Goal: Task Accomplishment & Management: Manage account settings

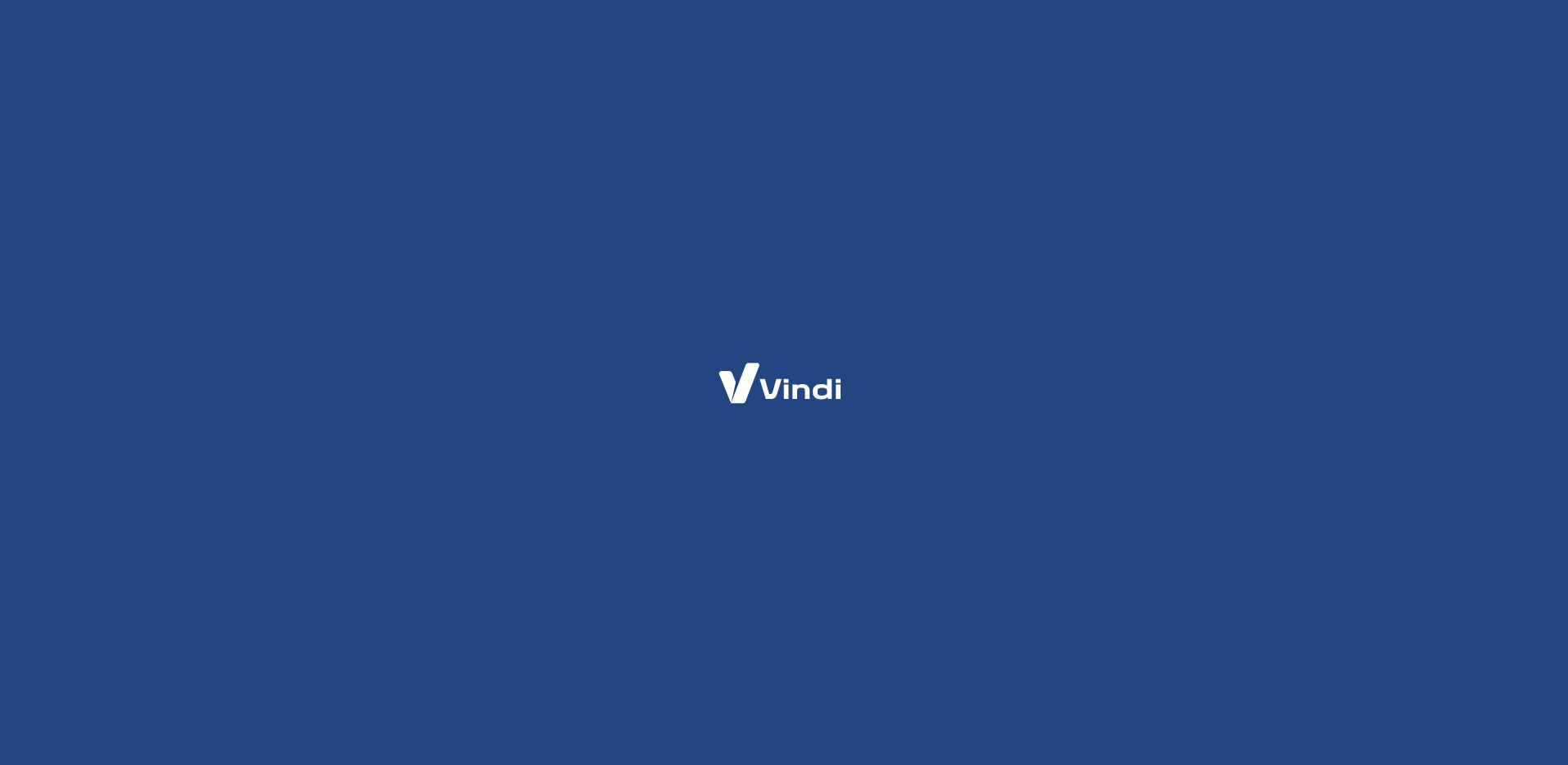
drag, startPoint x: 674, startPoint y: 295, endPoint x: 684, endPoint y: 295, distance: 10.0
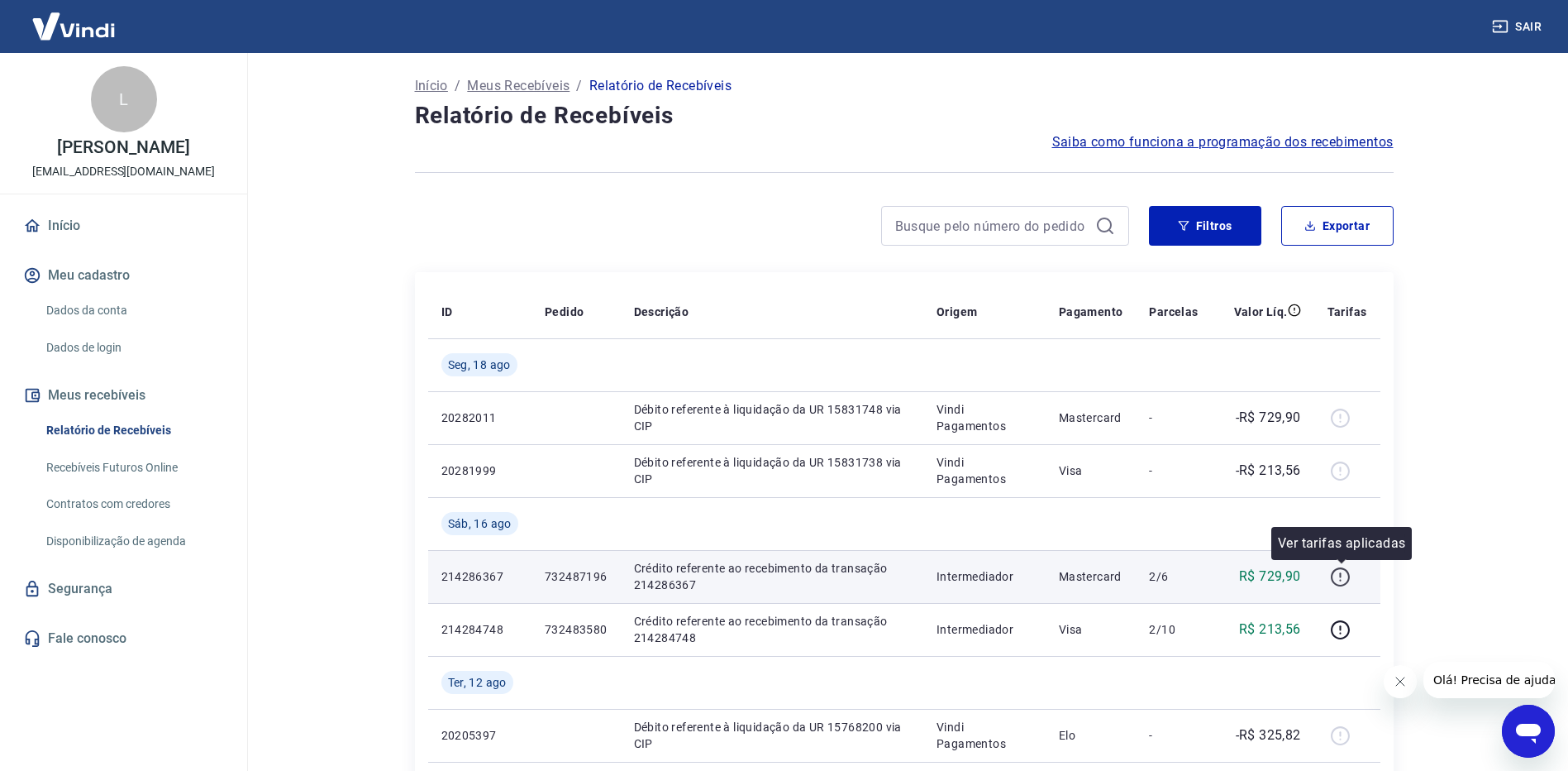
click at [1350, 573] on icon "button" at bounding box center [1340, 577] width 21 height 21
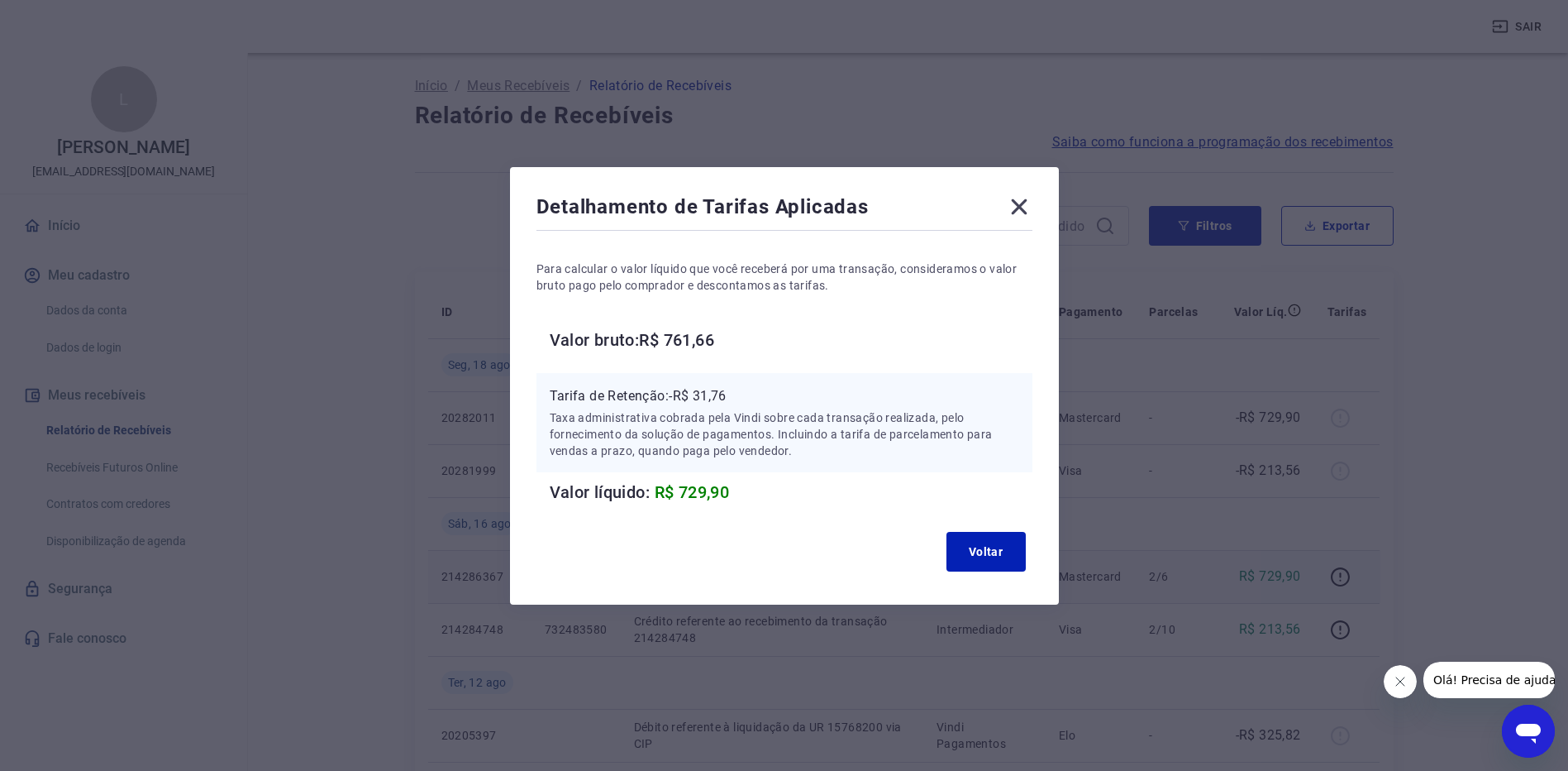
click at [1020, 209] on icon at bounding box center [1019, 206] width 26 height 26
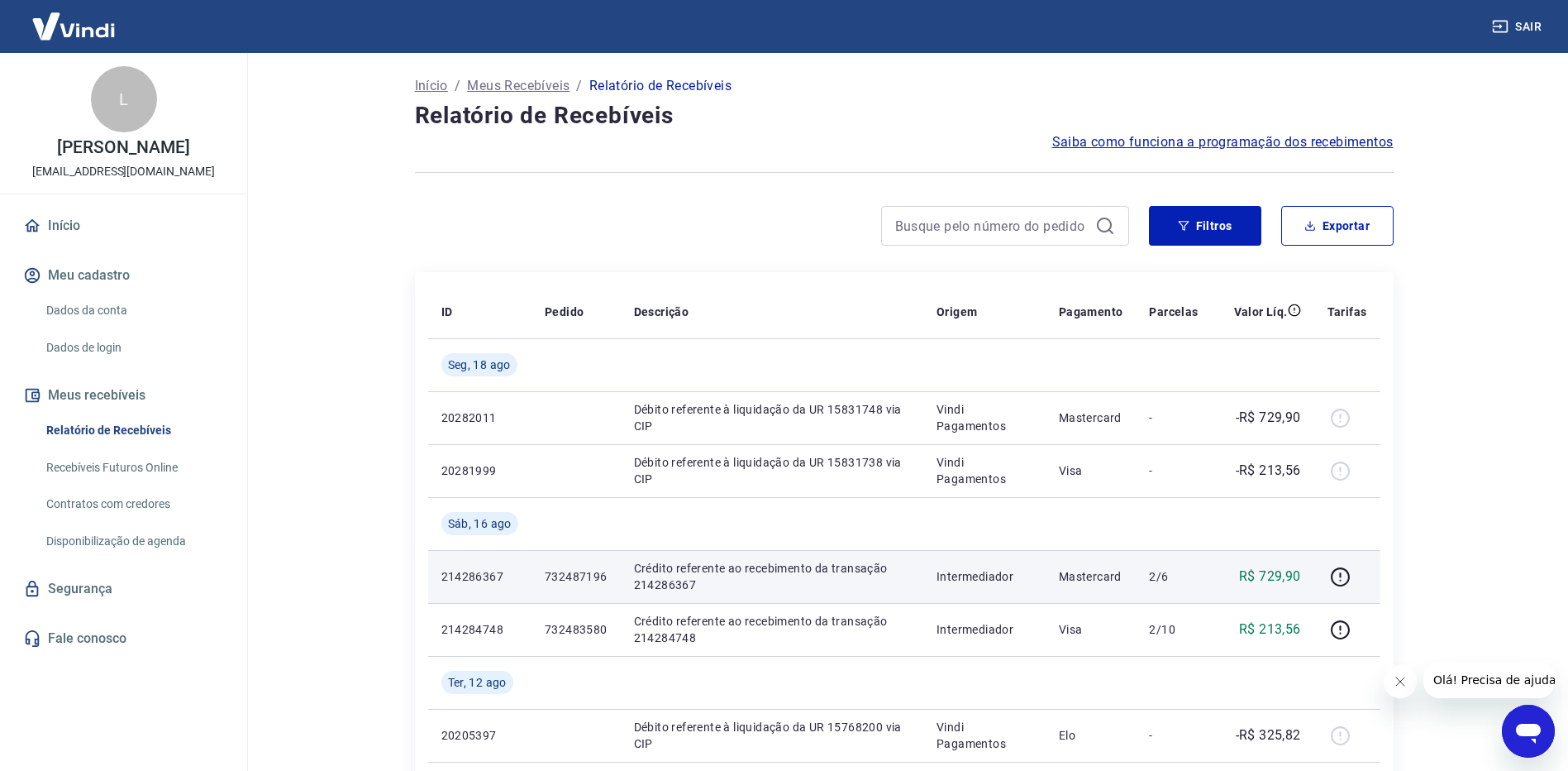
click at [934, 105] on h4 "Relatório de Recebíveis" at bounding box center [904, 115] width 978 height 33
